Goal: Find specific page/section: Find specific page/section

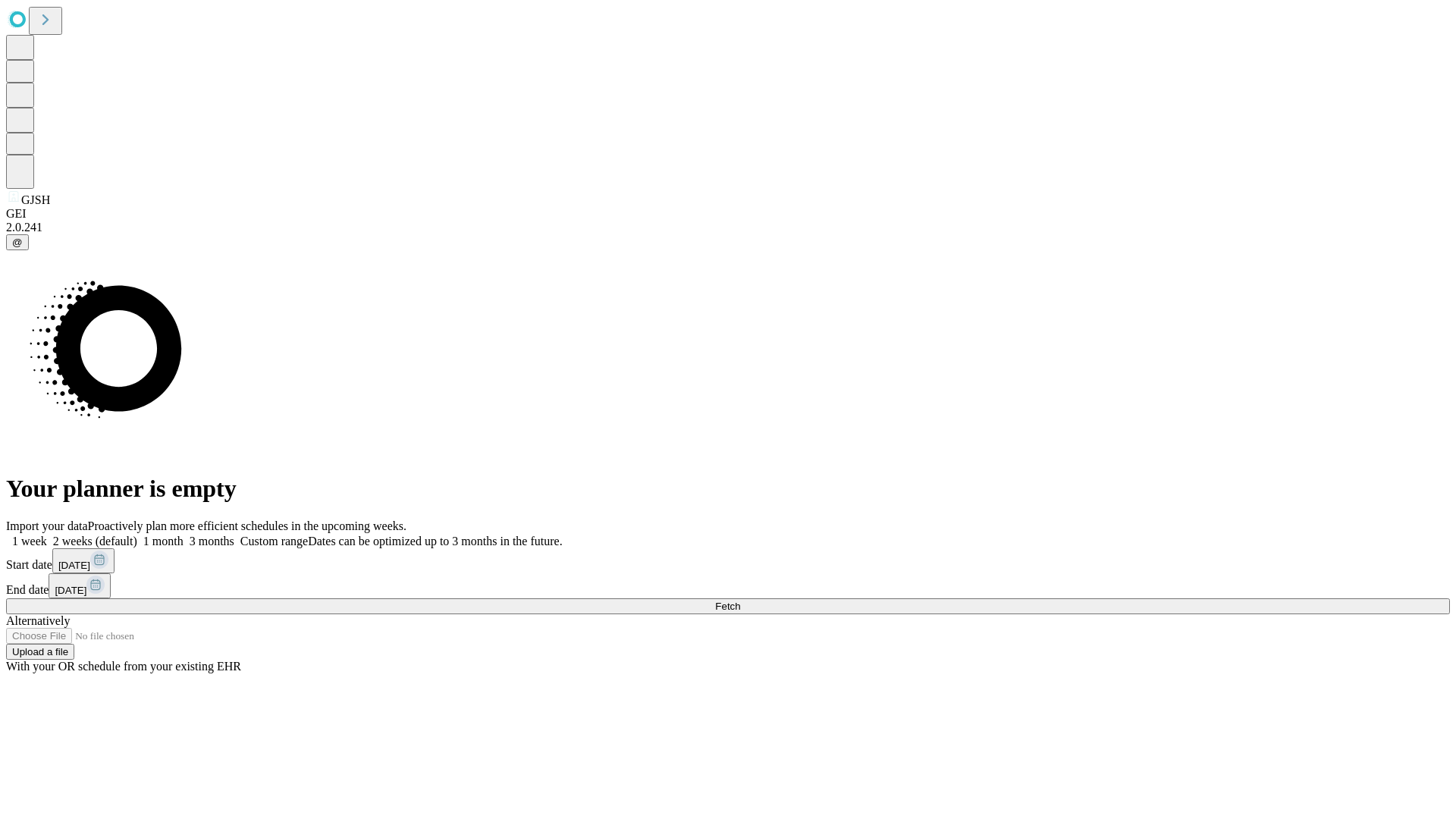
click at [740, 600] on span "Fetch" at bounding box center [728, 606] width 25 height 11
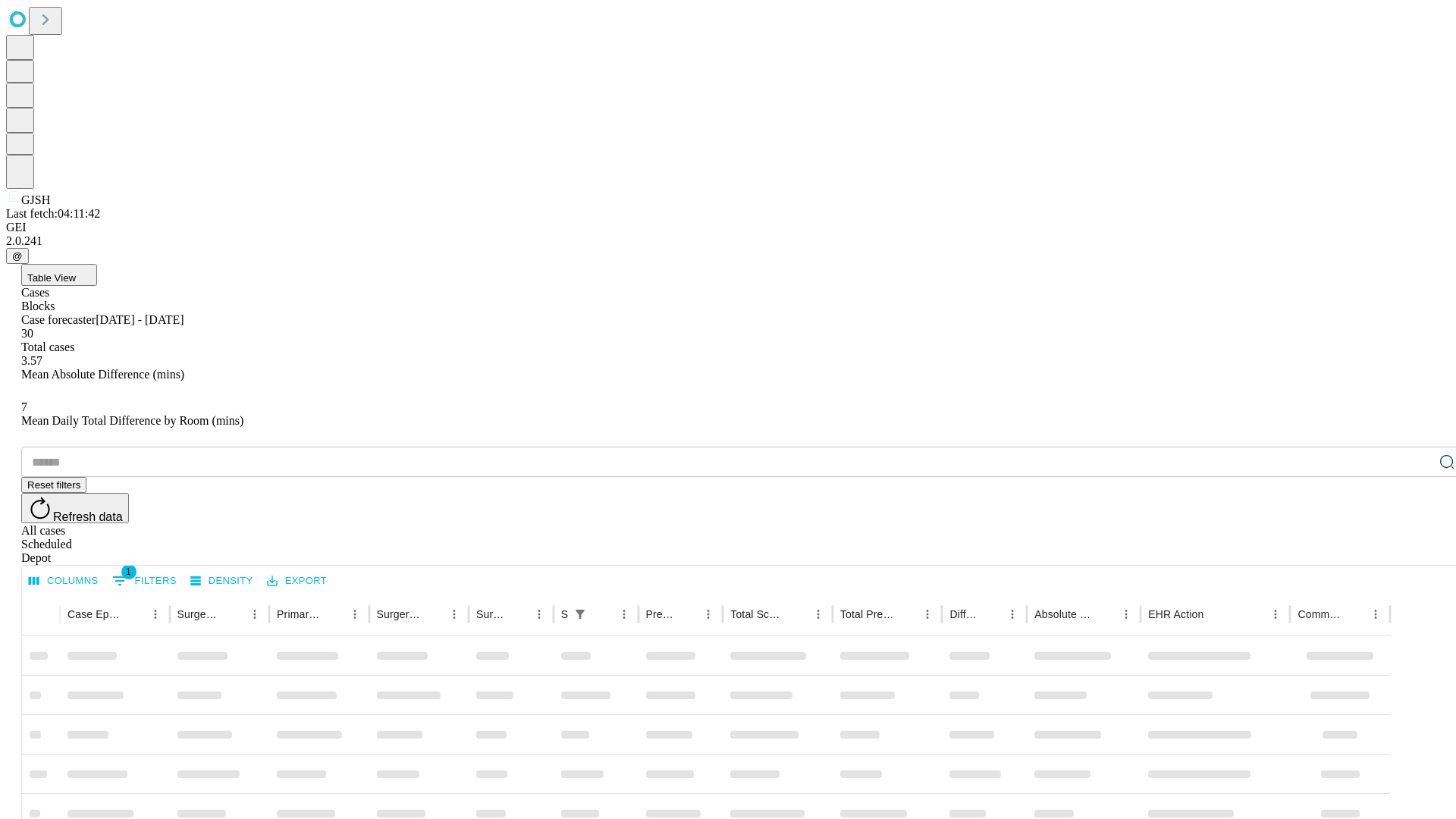
click at [1416, 551] on div "Depot" at bounding box center [743, 558] width 1444 height 14
